Goal: Task Accomplishment & Management: Manage account settings

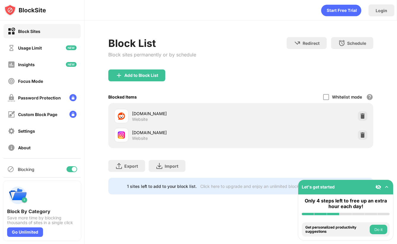
click at [360, 113] on img at bounding box center [363, 116] width 6 height 6
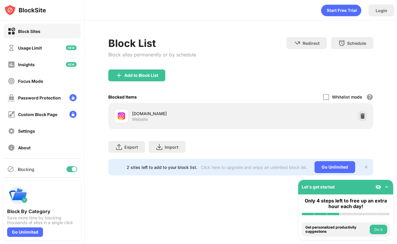
click at [360, 113] on img at bounding box center [363, 116] width 6 height 6
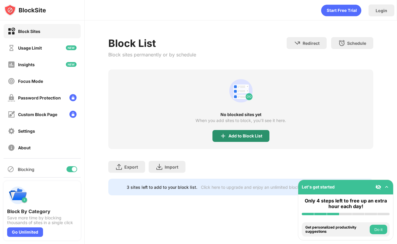
click at [253, 131] on div "Add to Block List" at bounding box center [241, 136] width 57 height 12
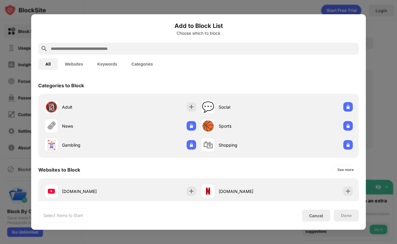
click at [235, 53] on div at bounding box center [198, 49] width 321 height 12
click at [235, 52] on input "text" at bounding box center [203, 48] width 306 height 7
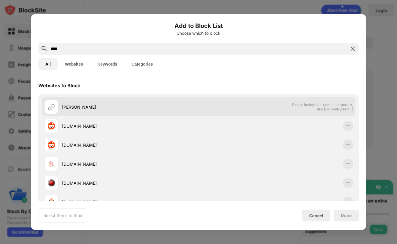
type input "****"
click at [201, 116] on div "redd Please include full domain structure, like domain.com" at bounding box center [198, 106] width 313 height 19
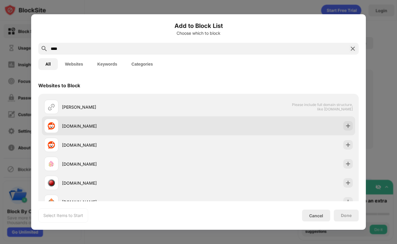
click at [199, 128] on div "[DOMAIN_NAME]" at bounding box center [198, 125] width 313 height 19
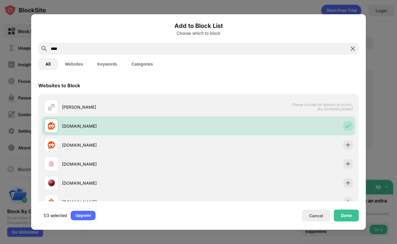
click at [348, 218] on div "Done" at bounding box center [346, 216] width 25 height 12
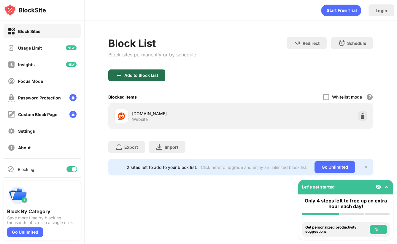
click at [143, 72] on div "Add to Block List" at bounding box center [136, 75] width 57 height 12
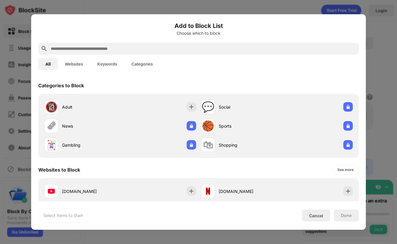
click at [135, 48] on input "text" at bounding box center [203, 48] width 306 height 7
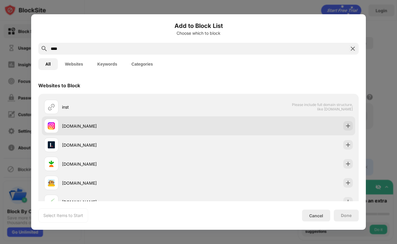
type input "****"
click at [129, 125] on div "[DOMAIN_NAME]" at bounding box center [130, 126] width 137 height 6
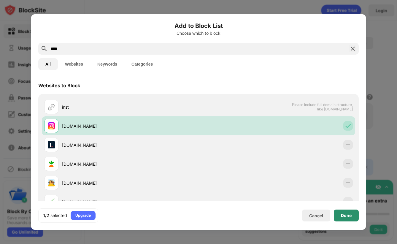
click at [347, 214] on div "Done" at bounding box center [346, 215] width 11 height 5
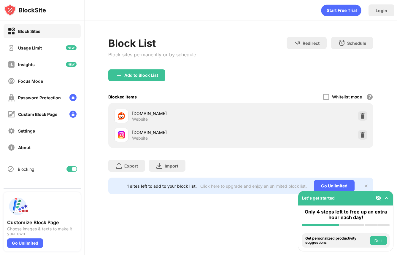
click at [360, 133] on img at bounding box center [363, 135] width 6 height 6
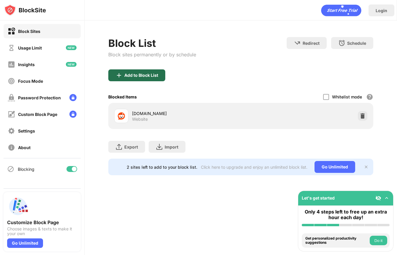
click at [148, 73] on div "Add to Block List" at bounding box center [141, 75] width 34 height 5
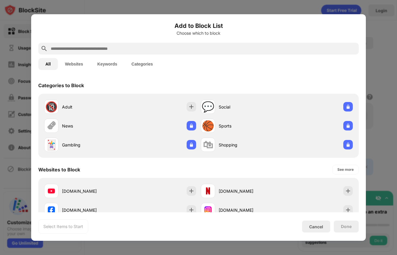
click at [133, 47] on input "text" at bounding box center [203, 48] width 306 height 7
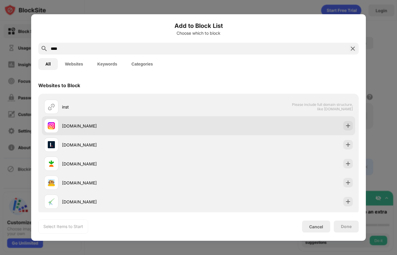
type input "****"
click at [147, 128] on div "[DOMAIN_NAME]" at bounding box center [130, 126] width 137 height 6
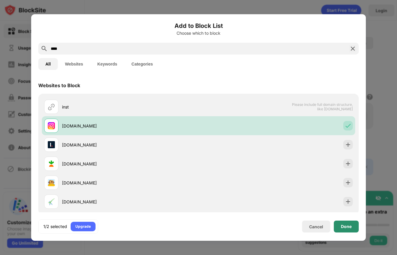
click at [344, 224] on div "Done" at bounding box center [346, 227] width 25 height 12
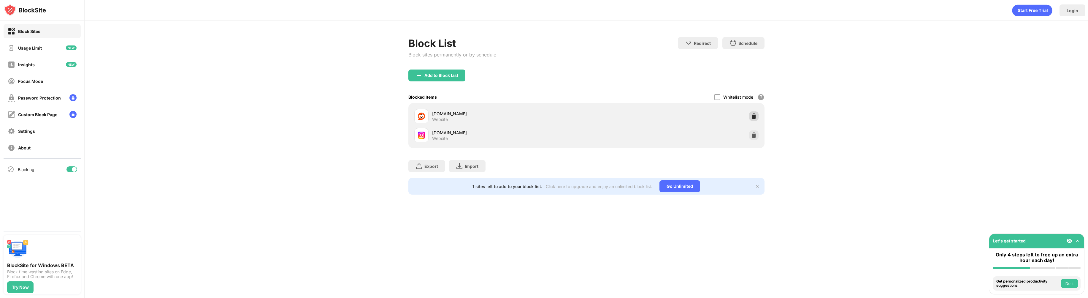
click at [755, 114] on img at bounding box center [754, 116] width 6 height 6
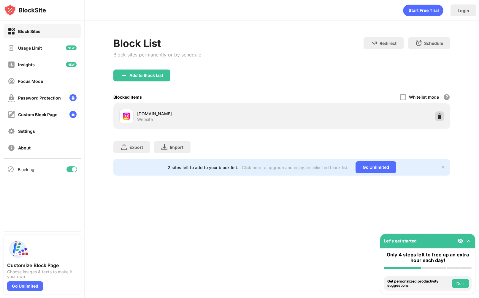
click at [439, 113] on img at bounding box center [440, 116] width 6 height 6
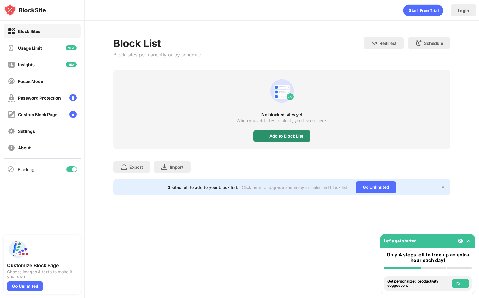
click at [270, 134] on div "Add to Block List" at bounding box center [287, 136] width 34 height 5
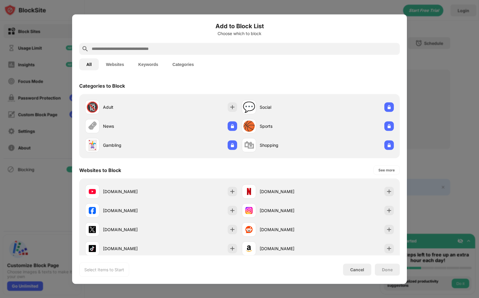
click at [227, 51] on input "text" at bounding box center [244, 48] width 306 height 7
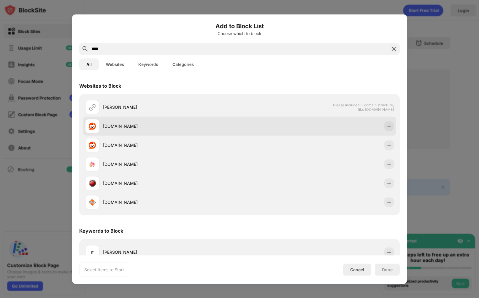
type input "****"
click at [228, 124] on div "[DOMAIN_NAME]" at bounding box center [171, 126] width 137 height 6
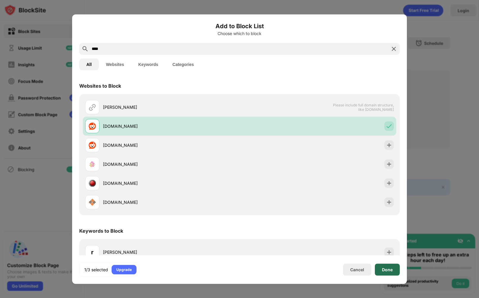
click at [382, 265] on div "Done" at bounding box center [387, 269] width 25 height 12
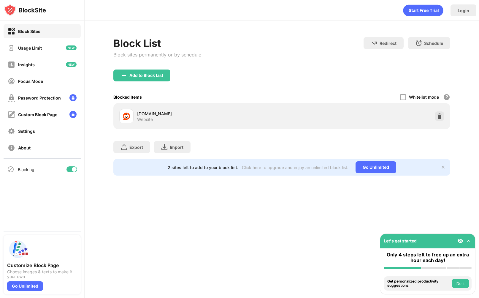
click at [165, 79] on div "Add to Block List" at bounding box center [141, 75] width 57 height 12
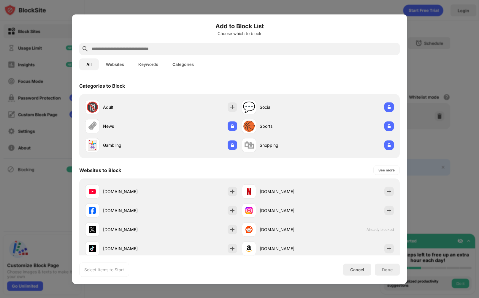
click at [147, 50] on input "text" at bounding box center [244, 48] width 306 height 7
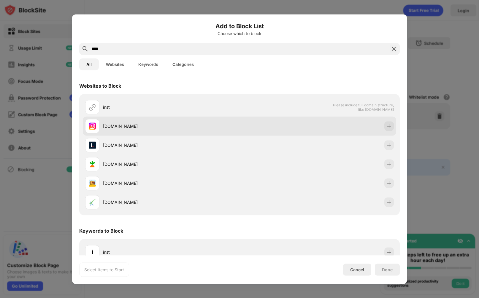
type input "****"
click at [133, 130] on div "[DOMAIN_NAME]" at bounding box center [162, 126] width 154 height 14
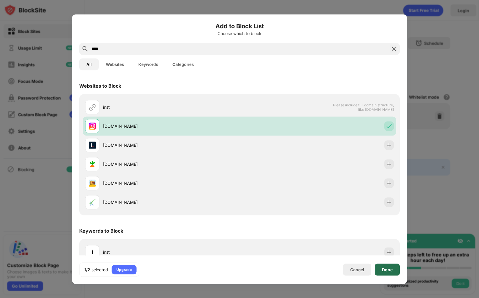
click at [397, 273] on div "Done" at bounding box center [387, 269] width 25 height 12
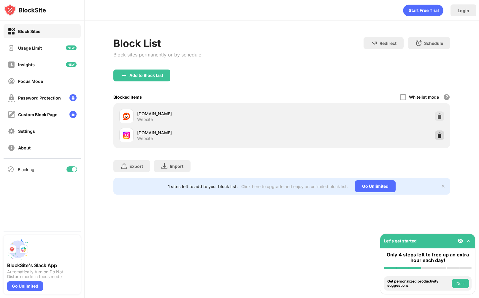
click at [438, 132] on div at bounding box center [439, 134] width 9 height 9
